Goal: Task Accomplishment & Management: Manage account settings

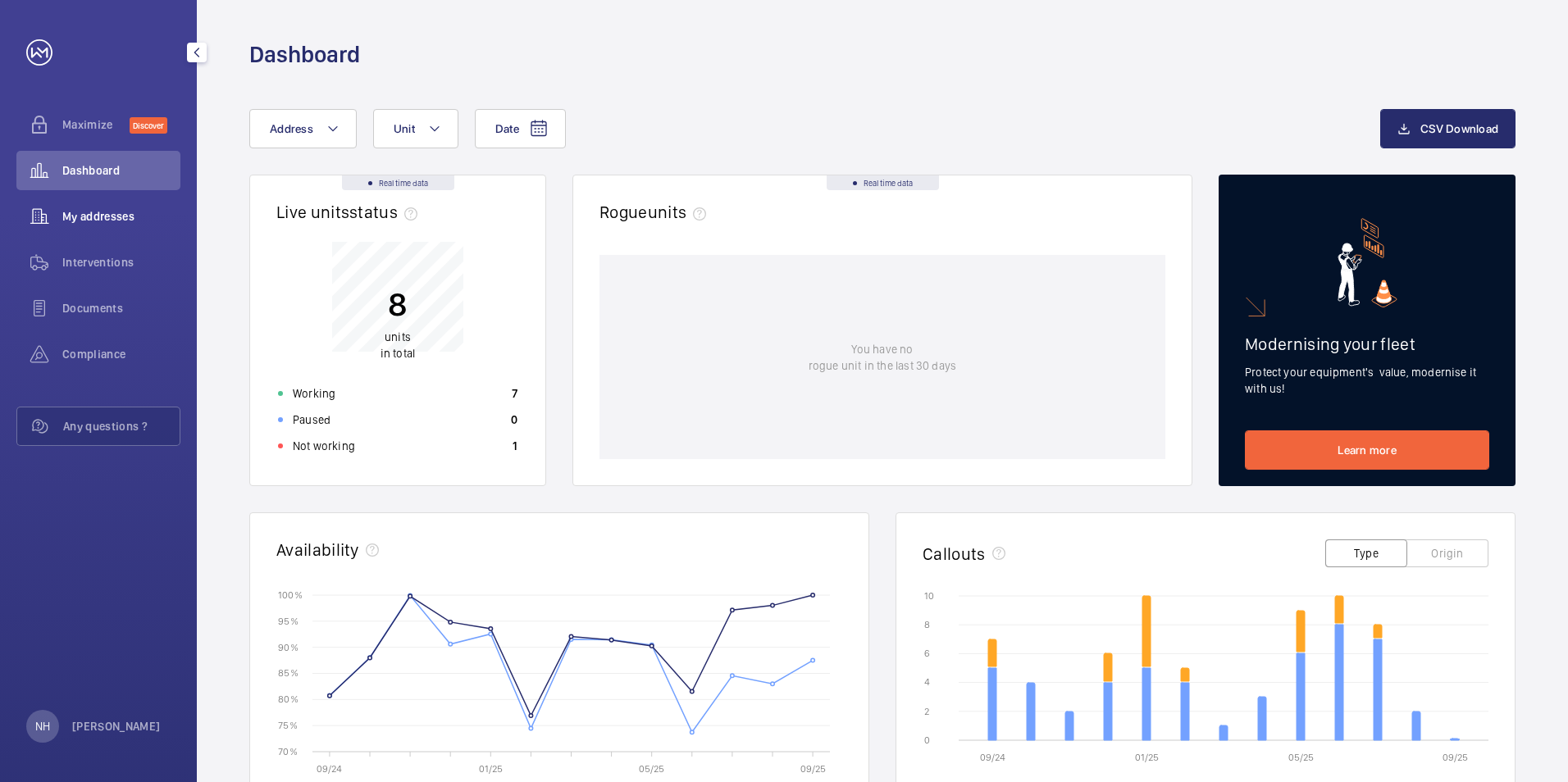
click at [110, 207] on div "My addresses" at bounding box center [99, 216] width 164 height 39
click at [151, 219] on span "My addresses" at bounding box center [120, 217] width 118 height 17
click at [94, 233] on div "My addresses" at bounding box center [99, 216] width 164 height 39
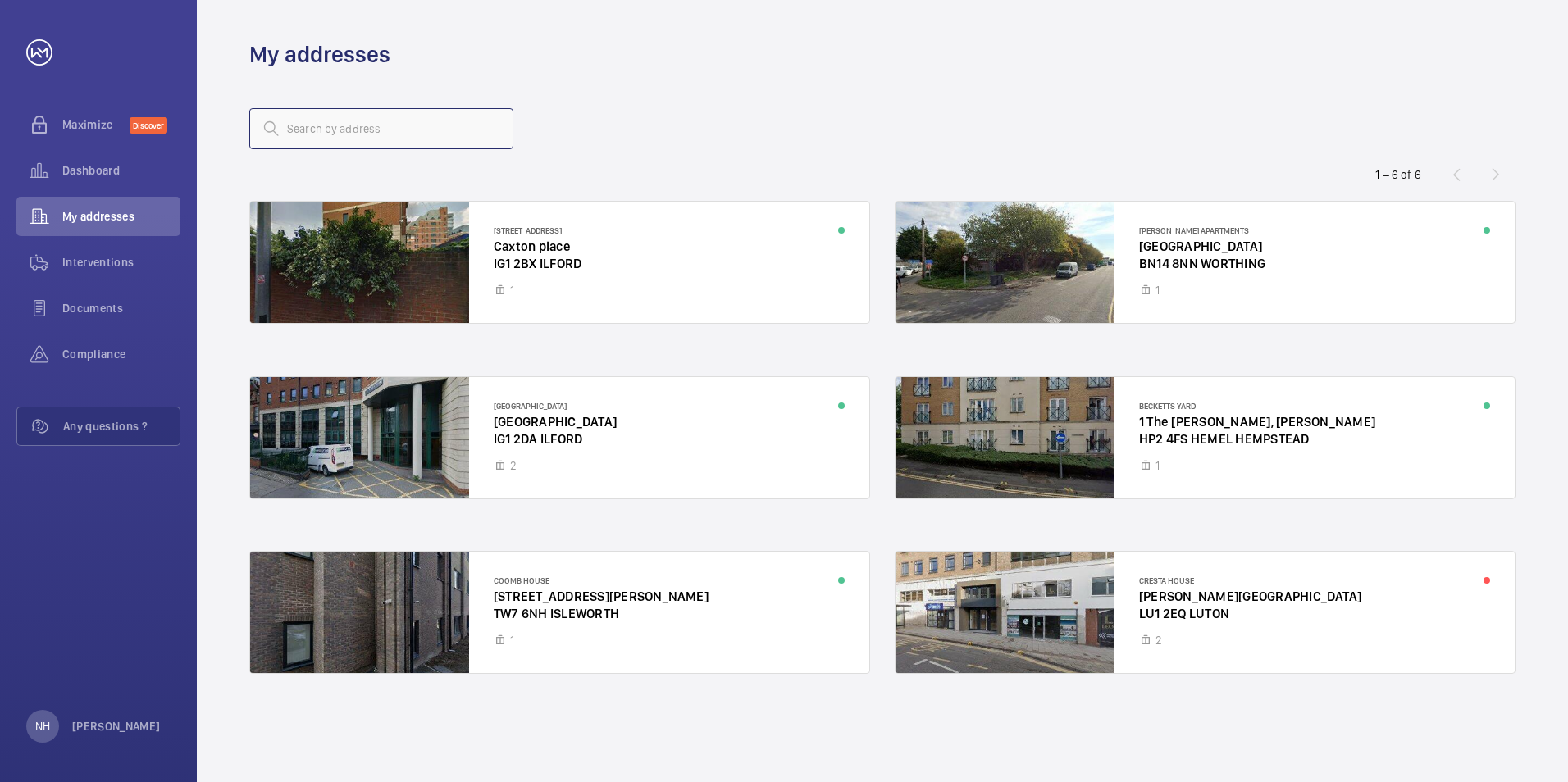
click at [418, 144] on input "text" at bounding box center [382, 128] width 264 height 41
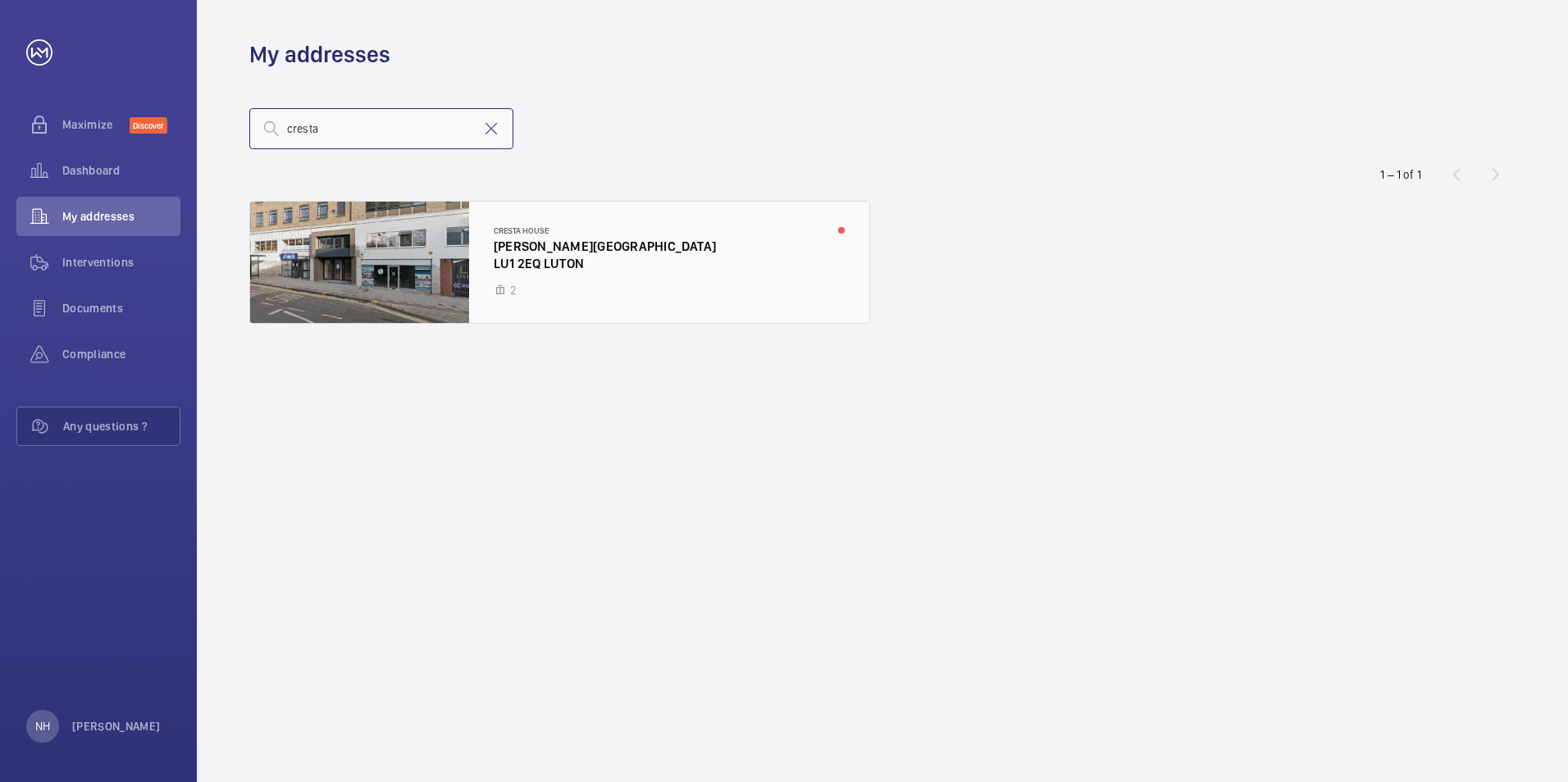
type input "cresta"
click at [762, 286] on div at bounding box center [560, 262] width 619 height 121
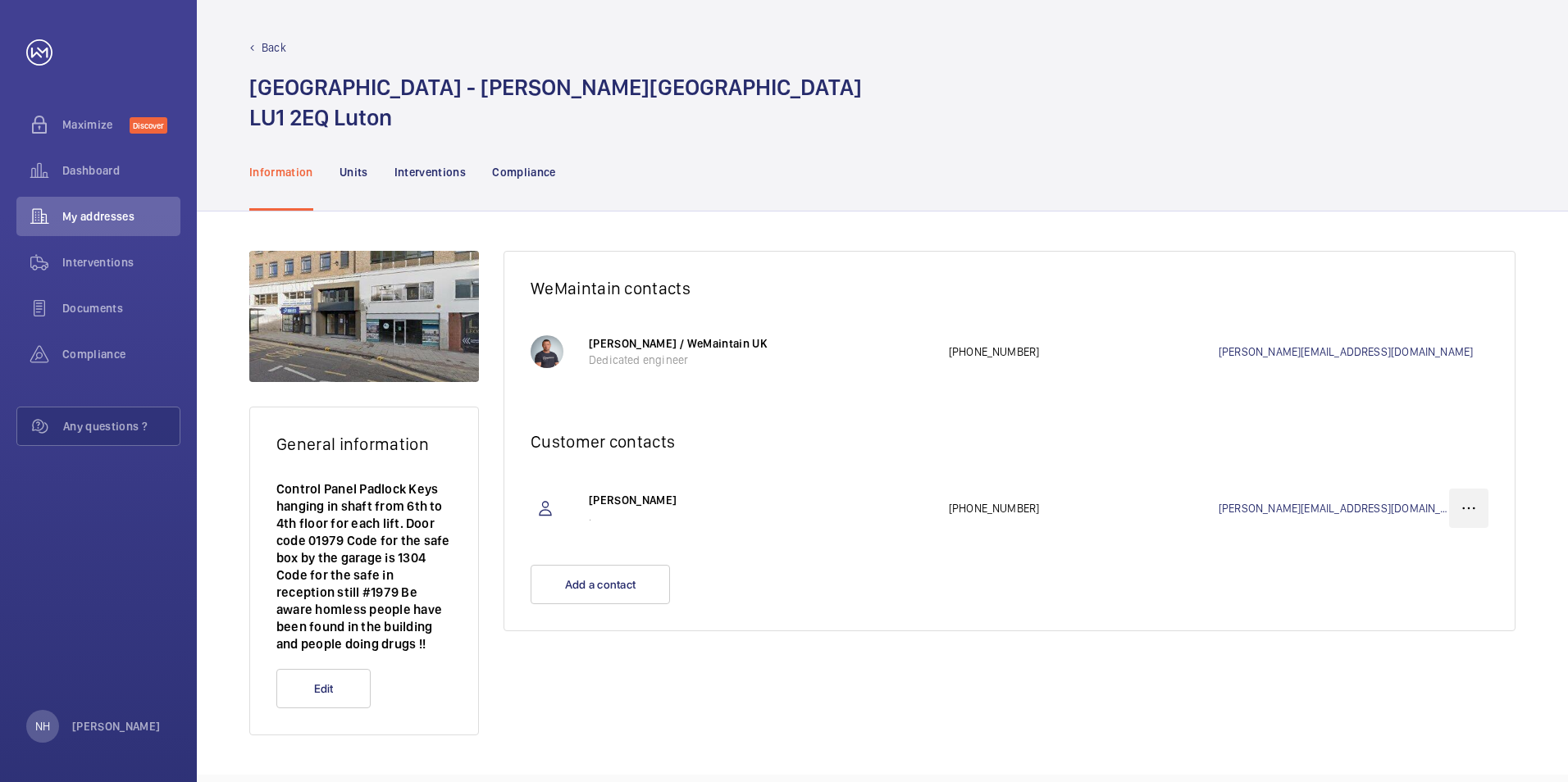
click at [1484, 515] on wm-front-icon-button at bounding box center [1468, 508] width 39 height 39
click at [1411, 591] on p "Delete" at bounding box center [1439, 590] width 64 height 17
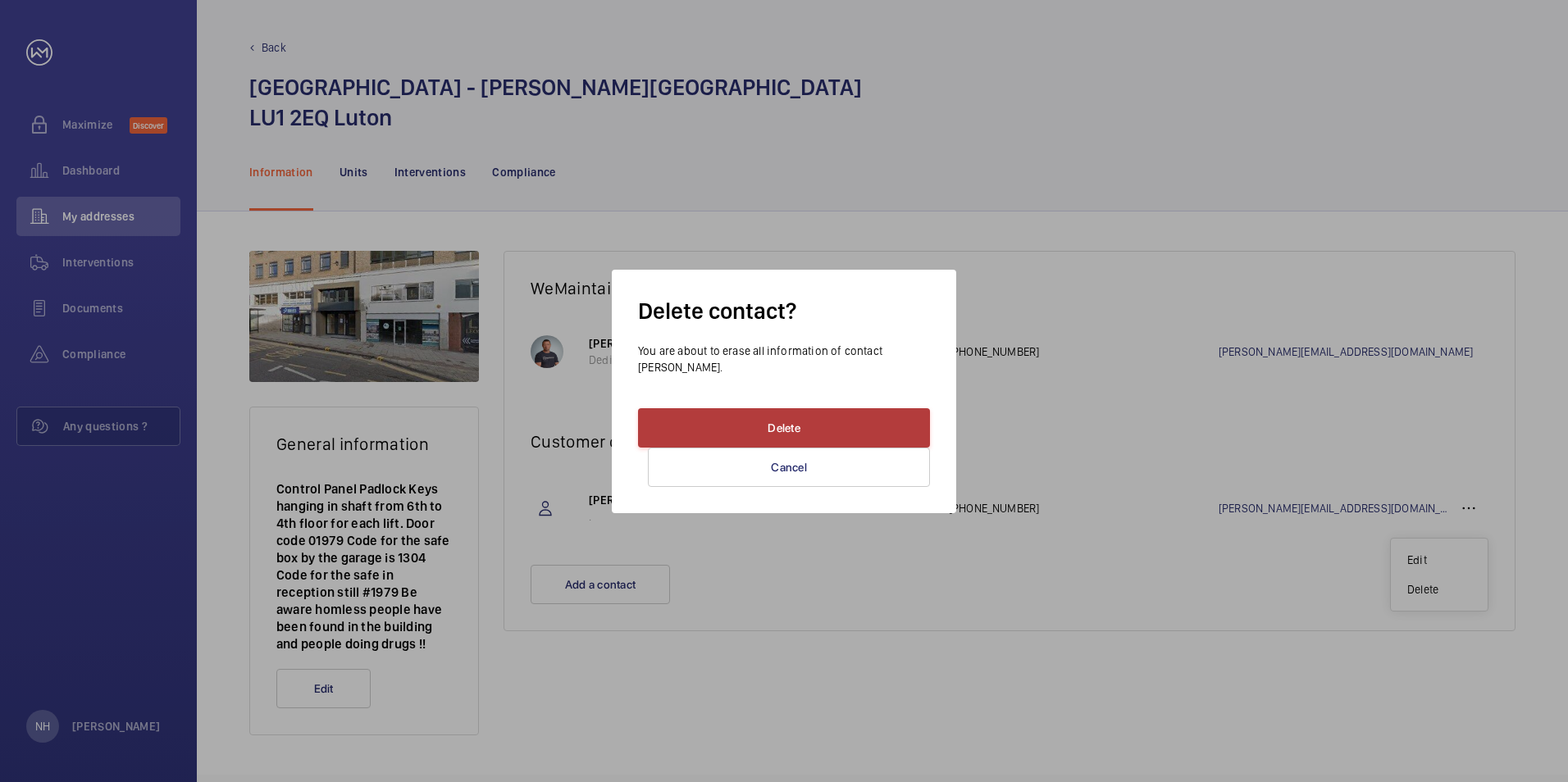
click at [852, 422] on button "Delete" at bounding box center [783, 427] width 292 height 39
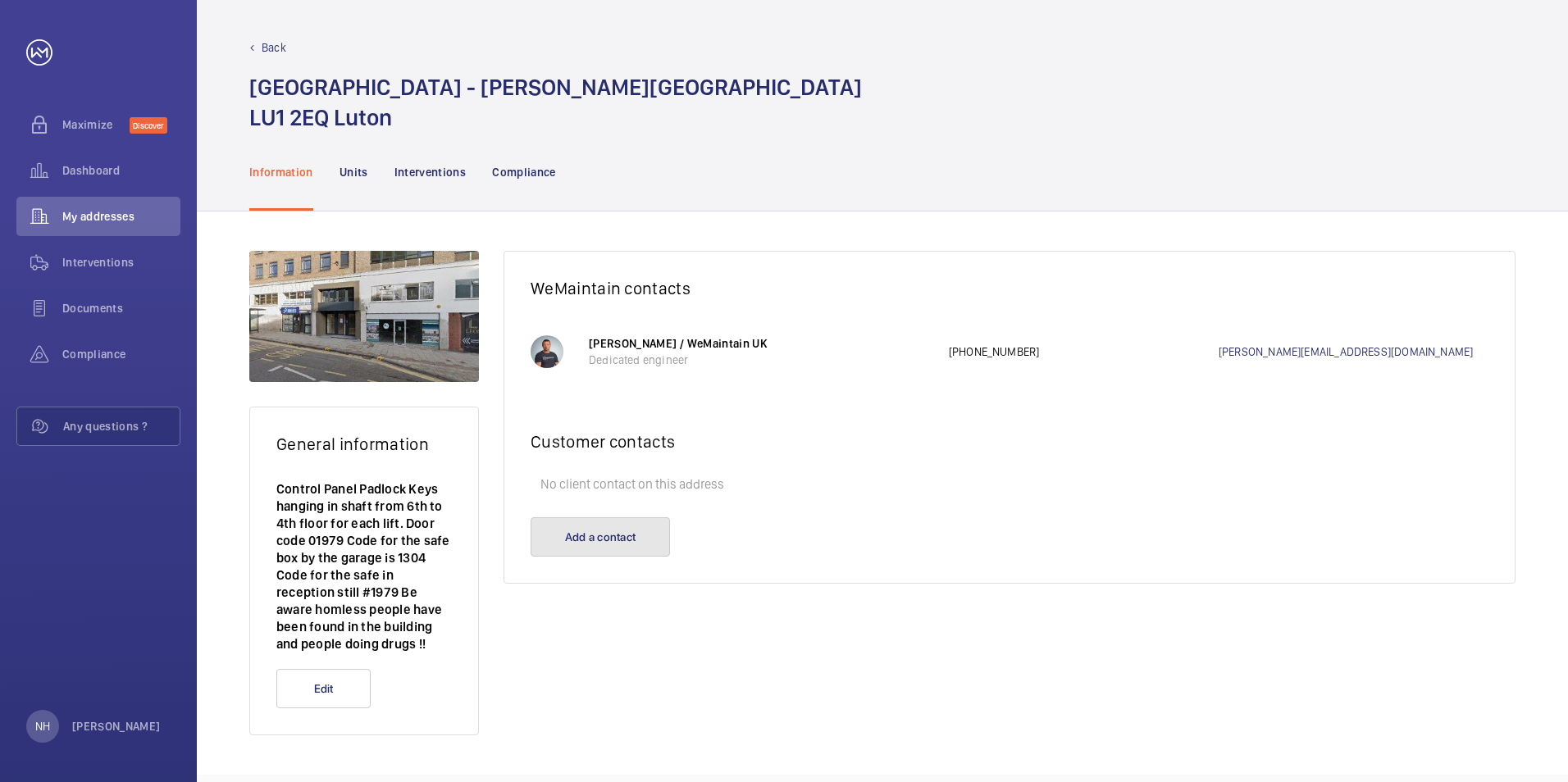
click at [642, 534] on button "Add a contact" at bounding box center [600, 536] width 140 height 39
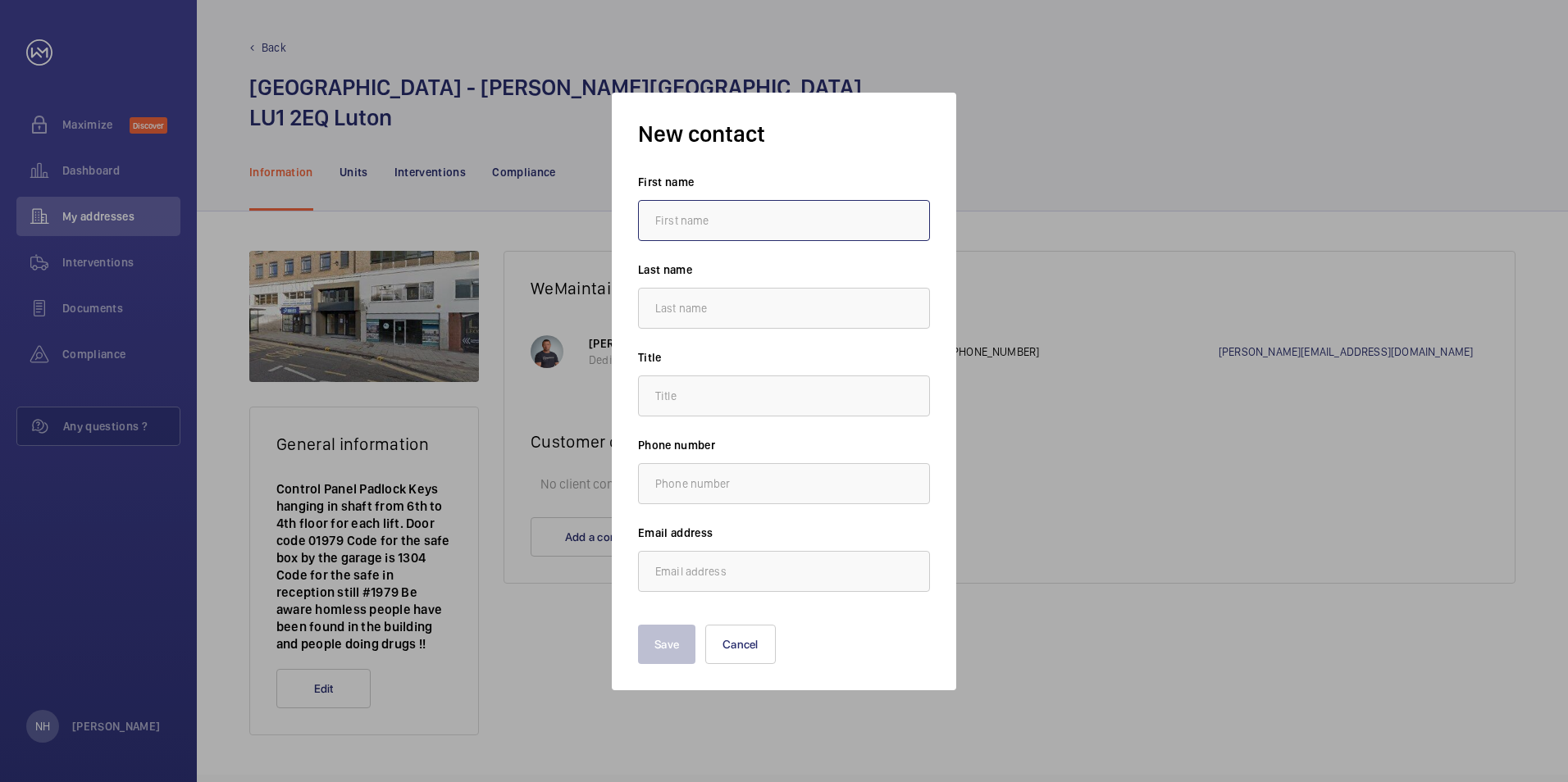
click at [694, 240] on input "text" at bounding box center [783, 220] width 292 height 41
type input "Nadia"
type input "Haida"
type input "n.haida@hc-gb.com"
type input "Sophie"
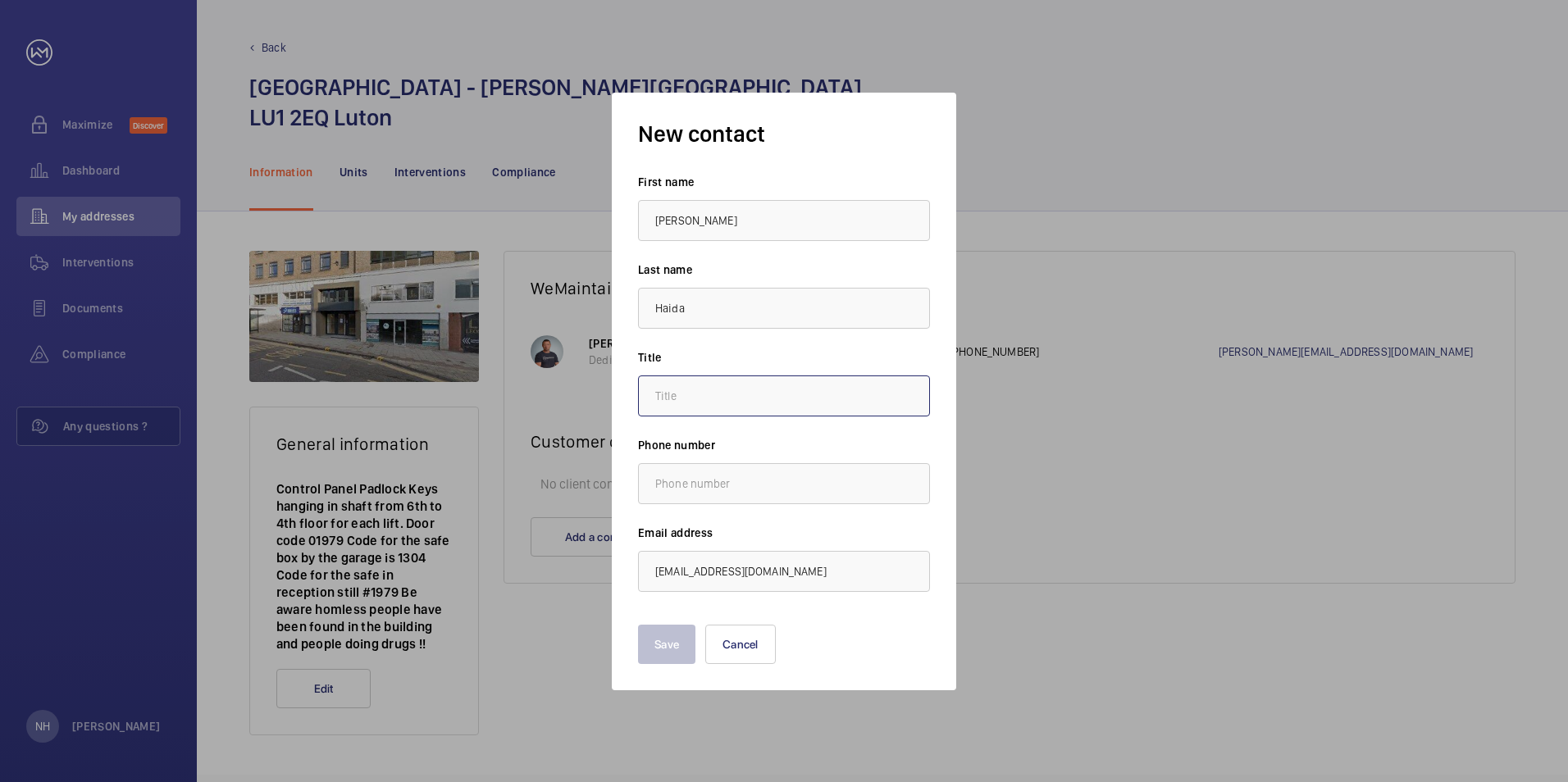
type input "."
drag, startPoint x: 751, startPoint y: 227, endPoint x: 632, endPoint y: 227, distance: 119.0
click at [632, 227] on div "New contact First name Sophie Last name Haida Title . Phone number Email addres…" at bounding box center [784, 391] width 345 height 597
type input "Nadia"
click at [658, 640] on button "Save" at bounding box center [666, 644] width 58 height 39
